Goal: Information Seeking & Learning: Learn about a topic

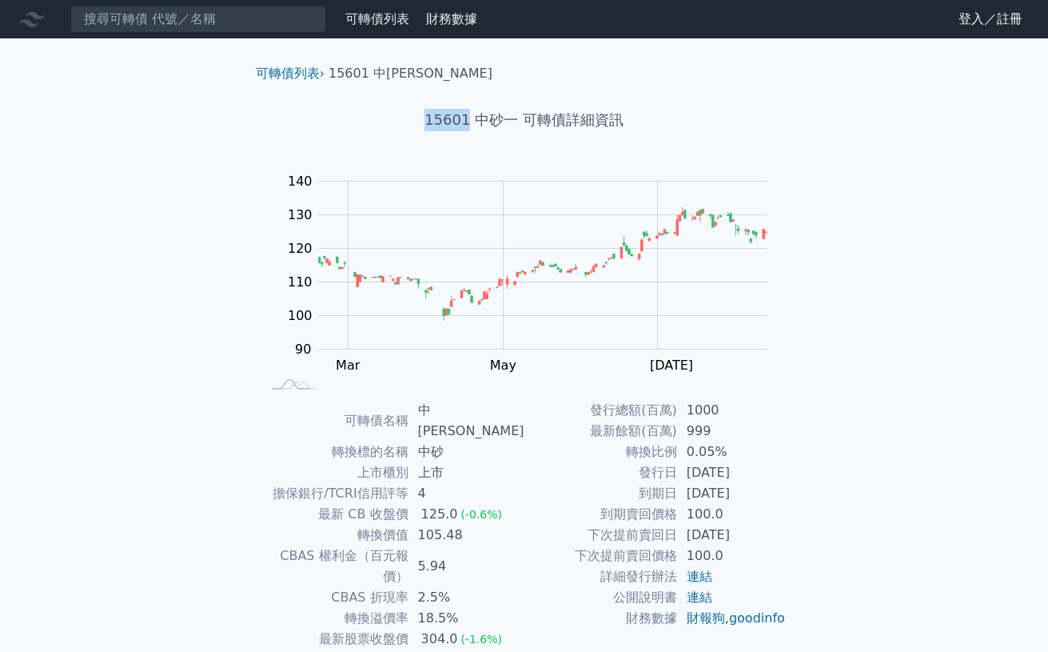
drag, startPoint x: 422, startPoint y: 110, endPoint x: 470, endPoint y: 119, distance: 48.8
click at [470, 119] on h1 "15601 中砂一 可轉債詳細資訊" at bounding box center [524, 120] width 563 height 22
copy h1 "15601"
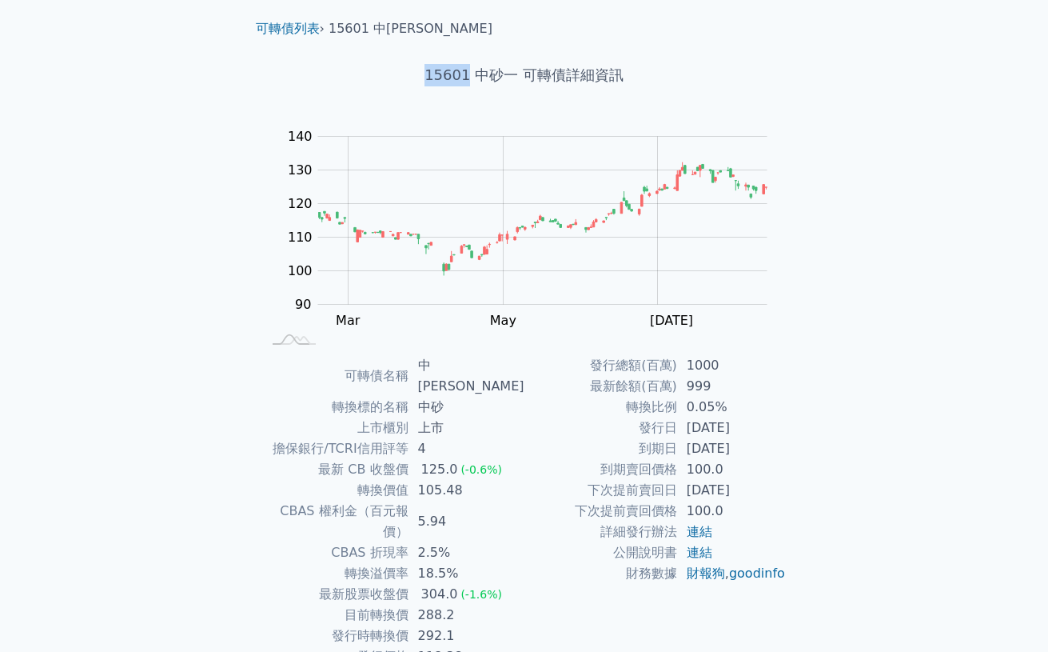
scroll to position [89, 0]
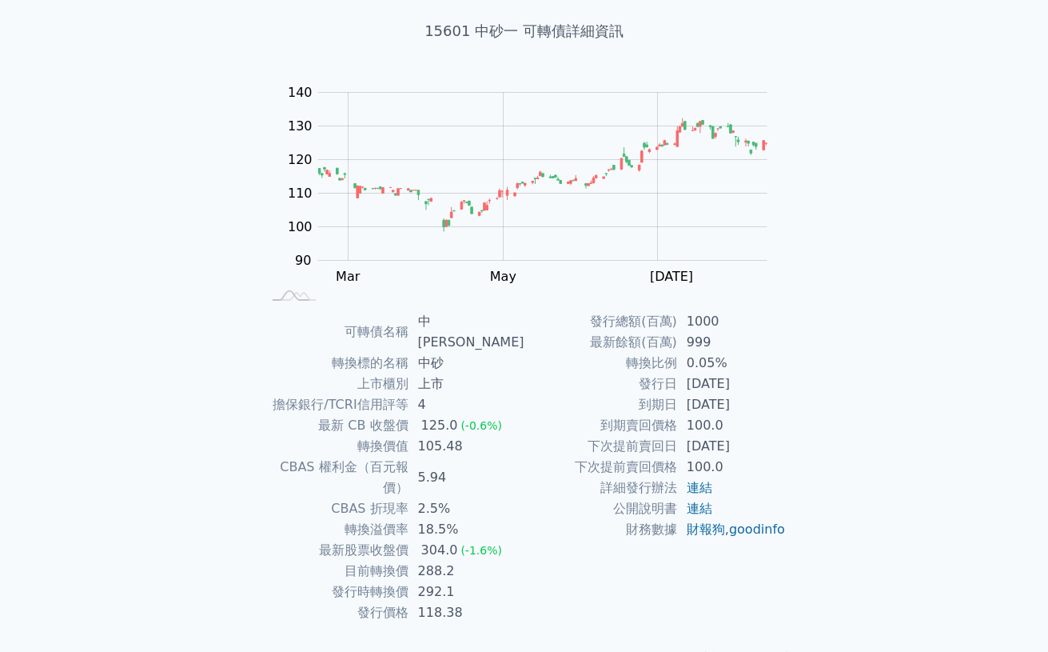
click at [819, 451] on div "可轉債列表 › 15601 中砂一 15601 中砂一 可轉債詳細資訊 Zoom Out 100 70 80 90 100 110 120 130 140 1…" at bounding box center [524, 321] width 614 height 743
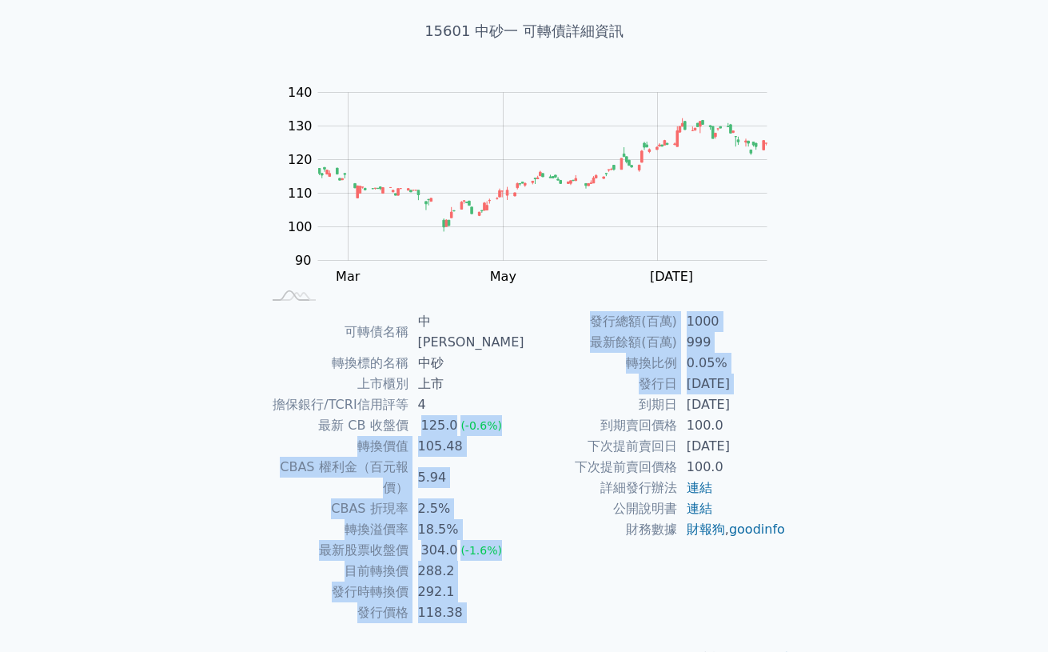
drag, startPoint x: 447, startPoint y: 401, endPoint x: 541, endPoint y: 401, distance: 94.3
click at [541, 401] on div "可轉債名稱 中砂一 轉換標的名稱 中砂 上市櫃別 上市 擔保銀行/TCRI信用評等 4 最新 CB 收盤價 125.0 (-0.6%) 轉換價值 105.48…" at bounding box center [524, 467] width 563 height 312
click at [541, 401] on td "到期日" at bounding box center [600, 404] width 153 height 21
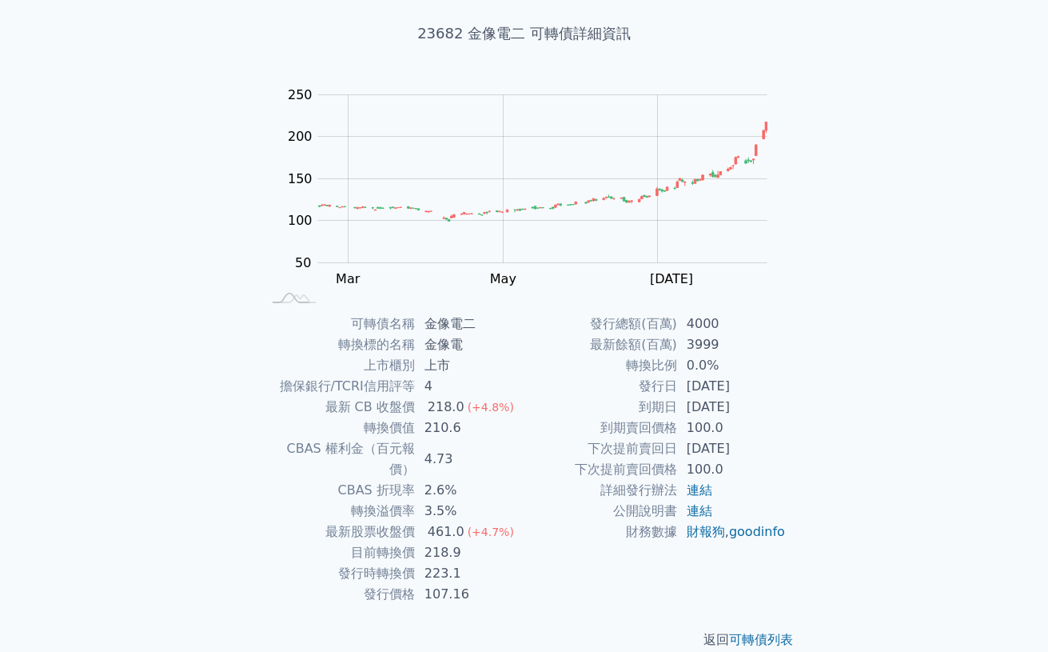
scroll to position [89, 0]
click at [548, 402] on td "到期日" at bounding box center [600, 404] width 153 height 21
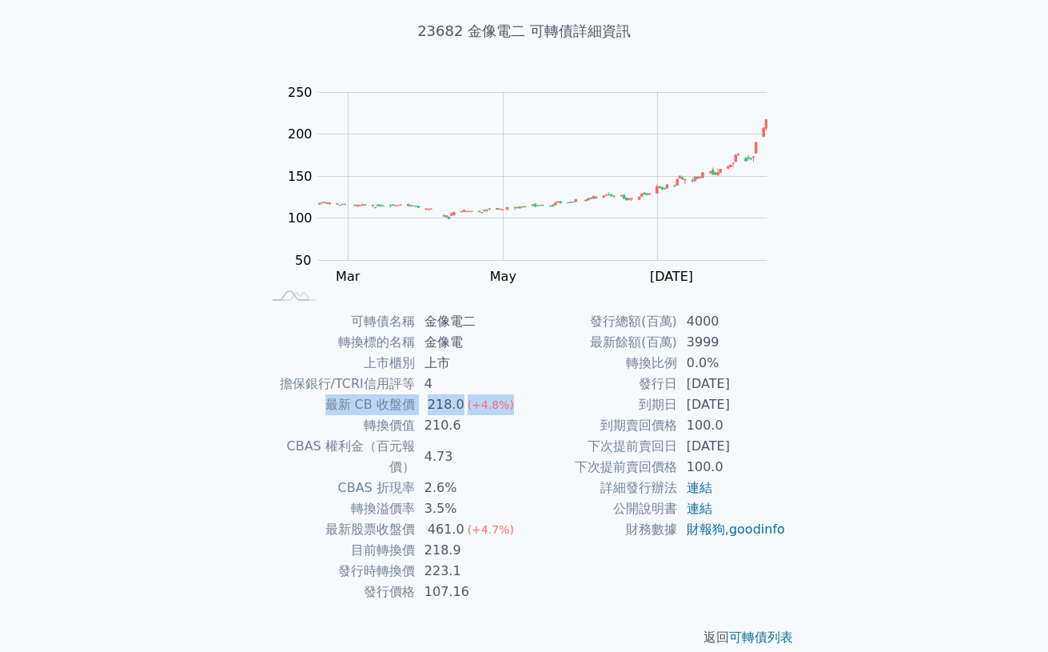
drag, startPoint x: 320, startPoint y: 407, endPoint x: 523, endPoint y: 409, distance: 203.1
click at [523, 409] on tr "最新 CB 收盤價 218.0 (+4.8%)" at bounding box center [393, 404] width 262 height 21
click at [523, 409] on td "218.0 (+4.8%)" at bounding box center [470, 404] width 110 height 21
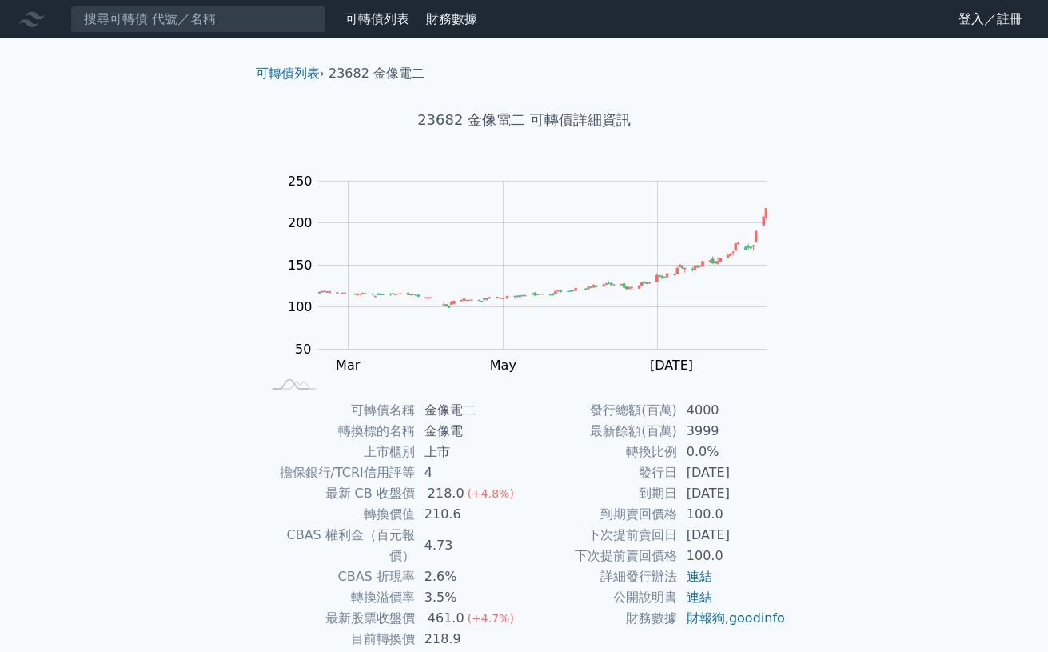
click at [388, 20] on link "可轉債列表" at bounding box center [377, 18] width 64 height 15
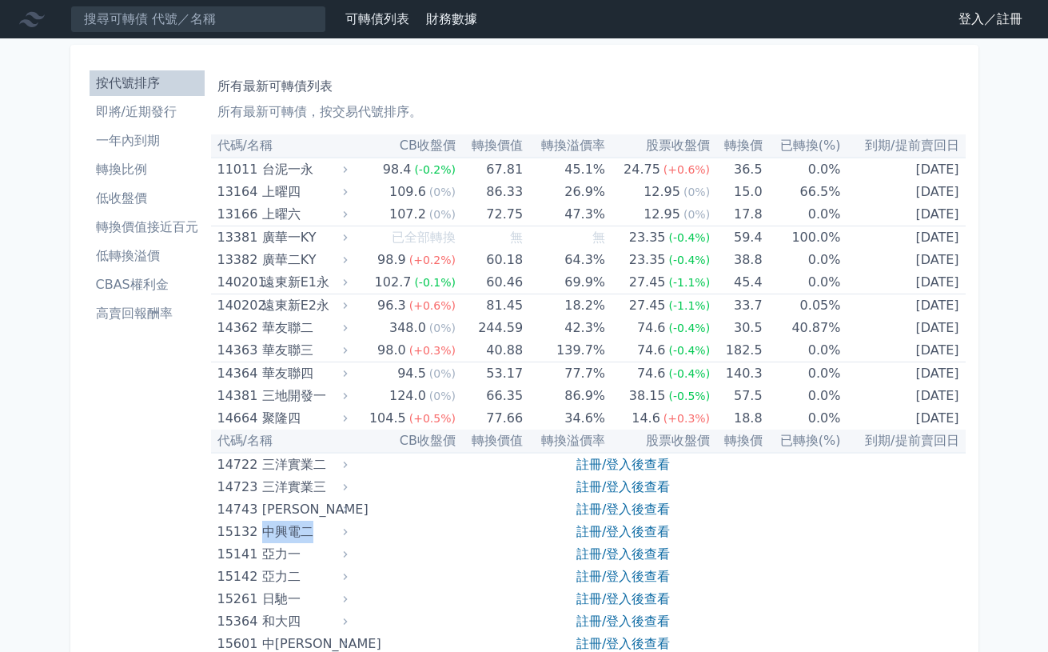
drag, startPoint x: 261, startPoint y: 527, endPoint x: 312, endPoint y: 531, distance: 50.5
click at [312, 531] on div "15132 中興電二" at bounding box center [278, 531] width 122 height 22
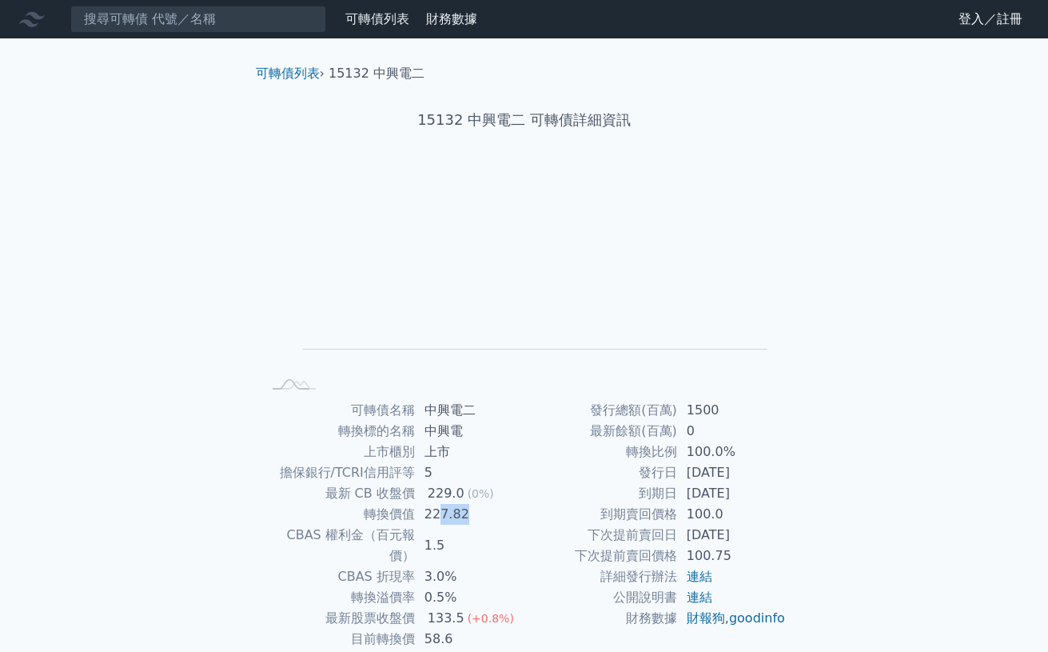
drag, startPoint x: 476, startPoint y: 516, endPoint x: 437, endPoint y: 518, distance: 39.2
click at [437, 518] on td "227.82" at bounding box center [470, 514] width 110 height 21
click at [529, 519] on td "到期賣回價格" at bounding box center [600, 514] width 153 height 21
drag, startPoint x: 425, startPoint y: 429, endPoint x: 468, endPoint y: 431, distance: 43.2
click at [491, 430] on td "中興電" at bounding box center [470, 431] width 110 height 21
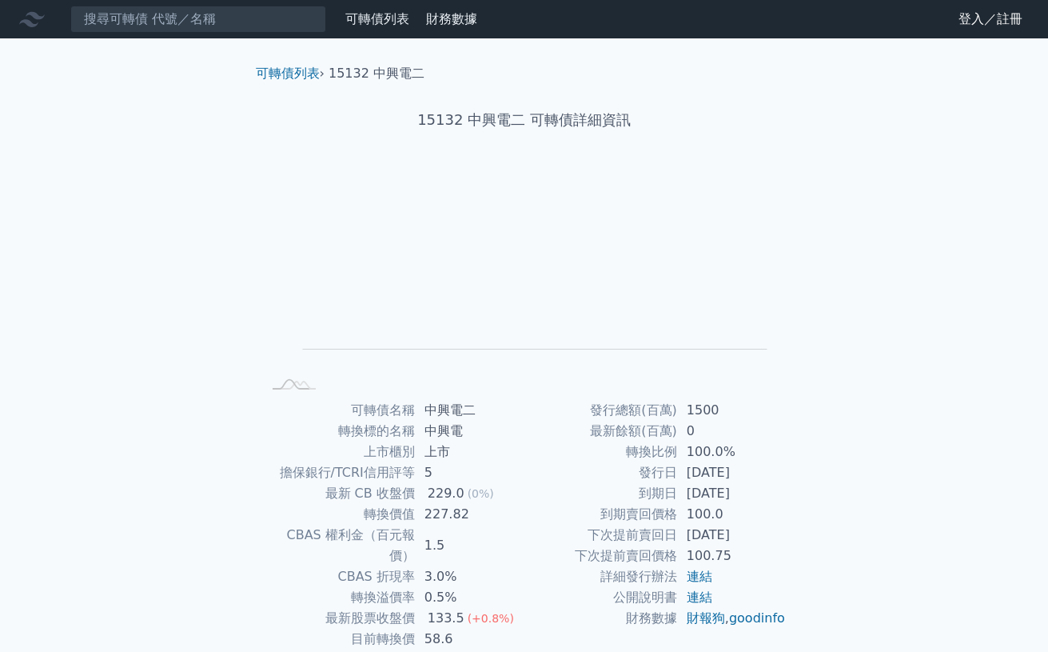
click at [564, 435] on td "最新餘額(百萬)" at bounding box center [600, 431] width 153 height 21
